Goal: Task Accomplishment & Management: Complete application form

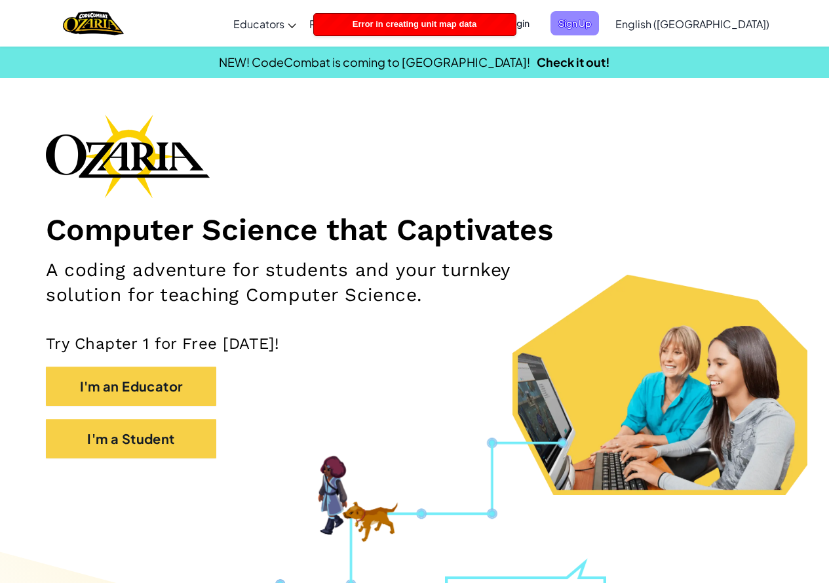
click at [599, 29] on span "Sign Up" at bounding box center [575, 23] width 49 height 24
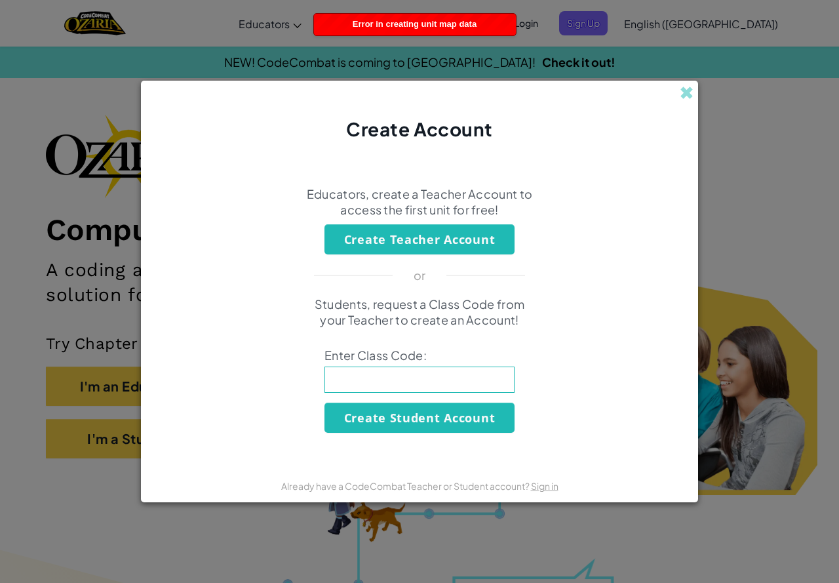
click at [695, 89] on div "Create Account" at bounding box center [419, 111] width 557 height 61
click at [693, 89] on div "Create Account" at bounding box center [419, 111] width 557 height 61
click at [680, 89] on span at bounding box center [687, 93] width 14 height 14
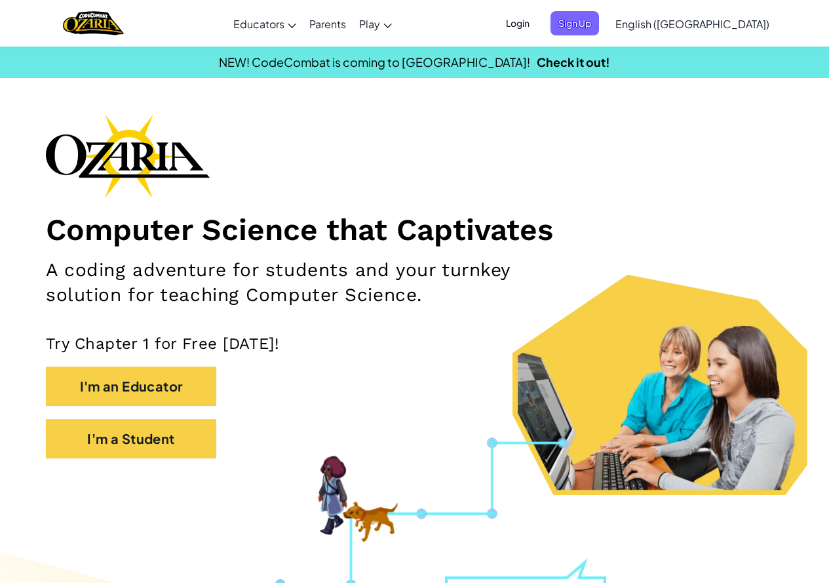
click at [537, 28] on span "Login" at bounding box center [517, 23] width 39 height 24
